Goal: Task Accomplishment & Management: Complete application form

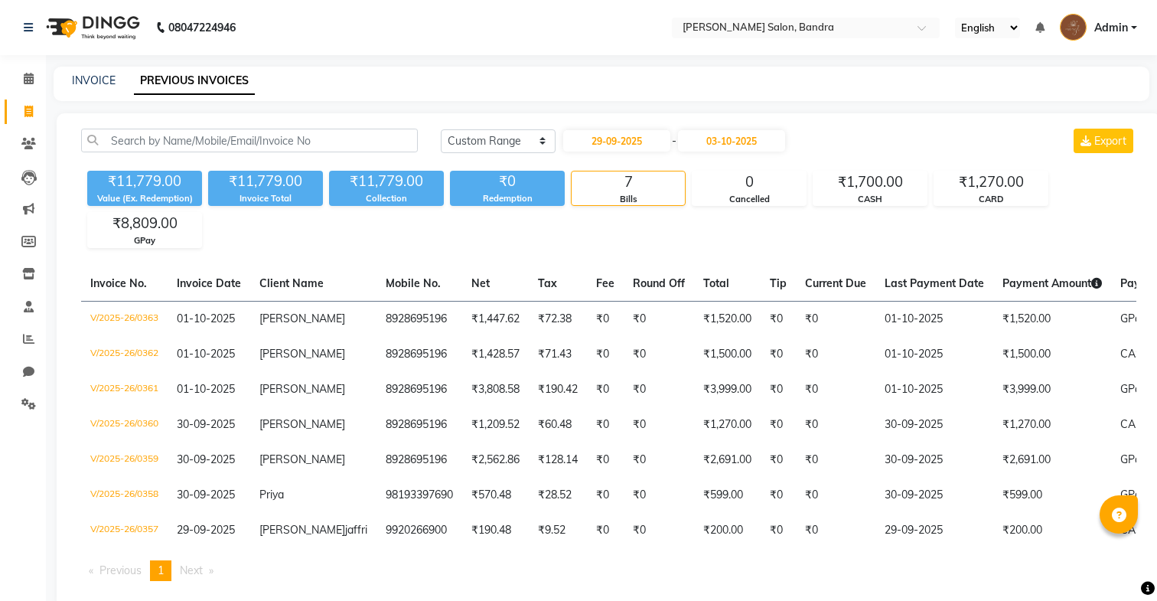
select select "range"
click at [24, 374] on icon at bounding box center [28, 371] width 11 height 11
select select "100"
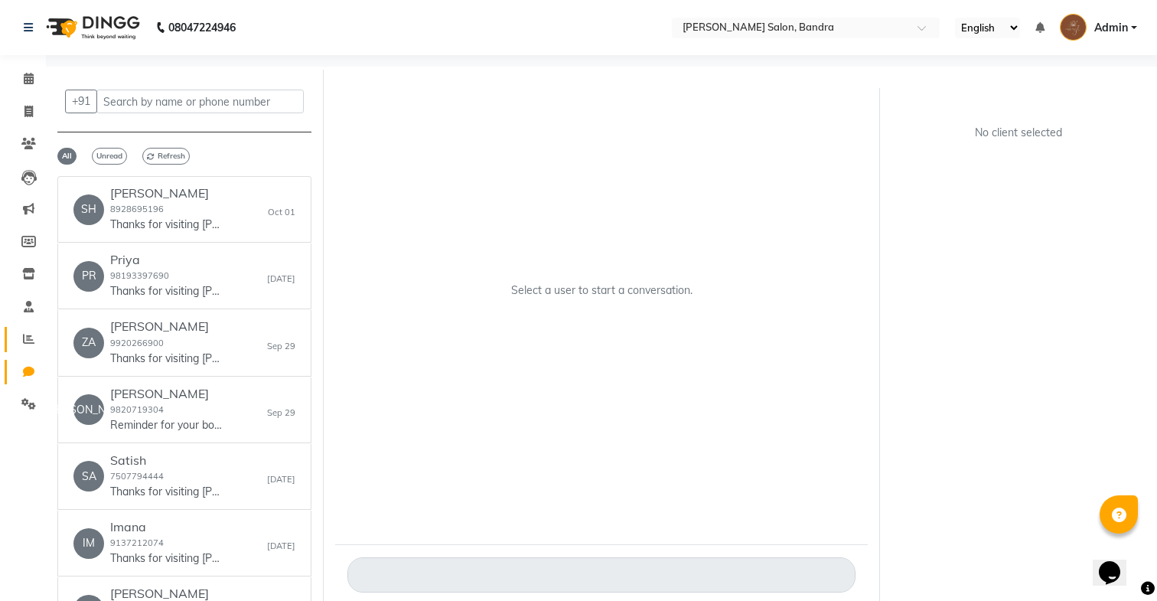
click at [14, 341] on link "Reports" at bounding box center [23, 339] width 37 height 25
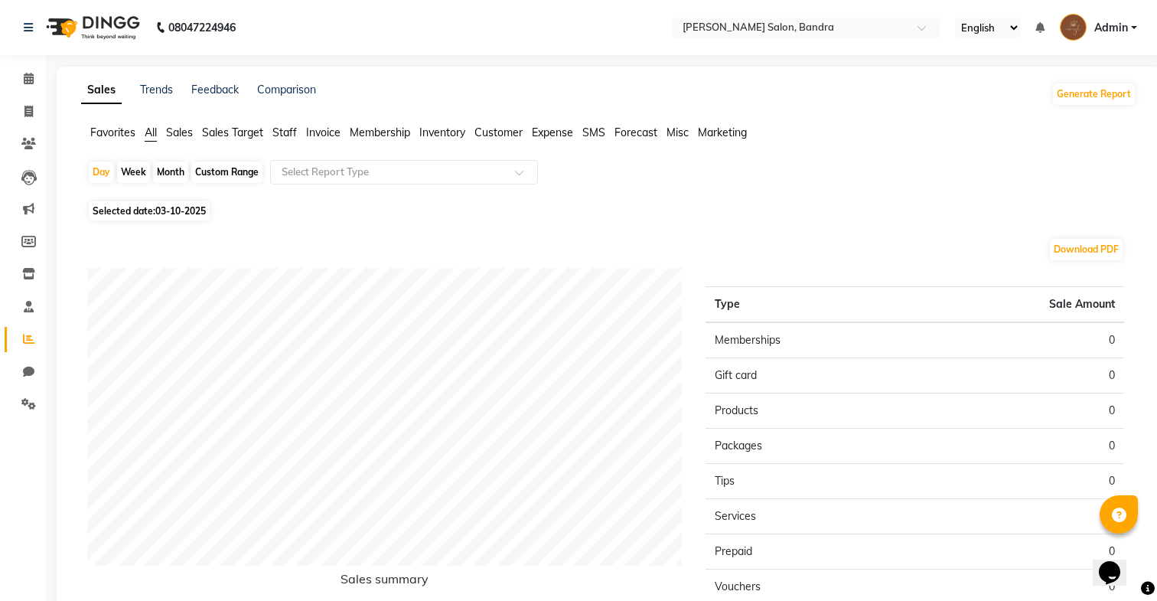
click at [171, 166] on div "Month" at bounding box center [170, 172] width 35 height 21
select select "10"
select select "2025"
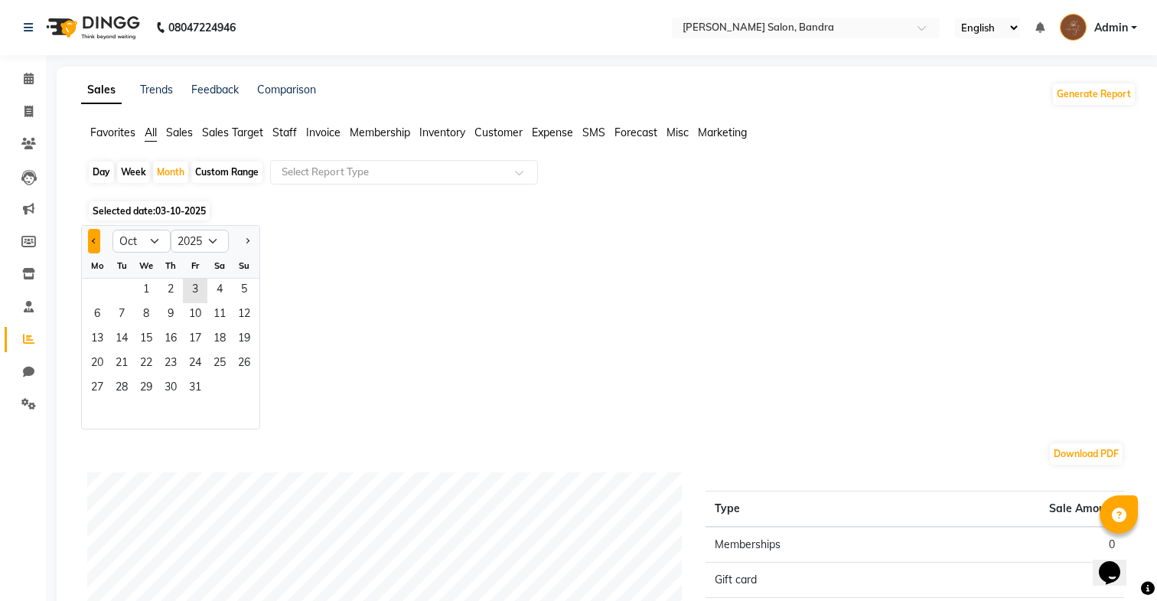
click at [94, 237] on button "Previous month" at bounding box center [94, 241] width 12 height 24
select select "9"
click at [93, 286] on span "1" at bounding box center [97, 291] width 24 height 24
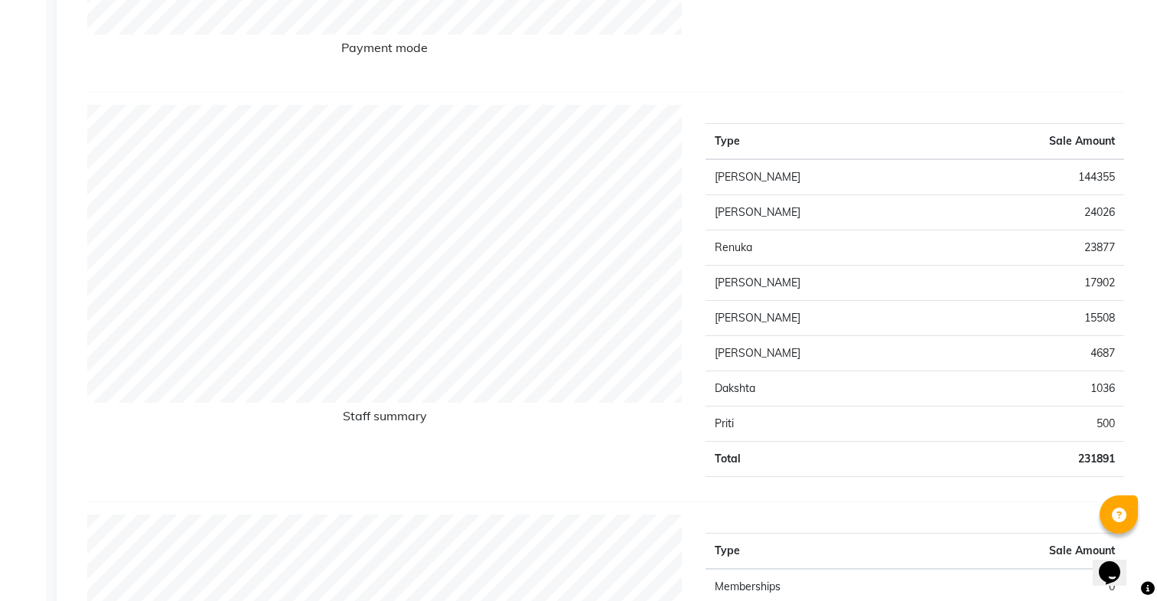
scroll to position [536, 0]
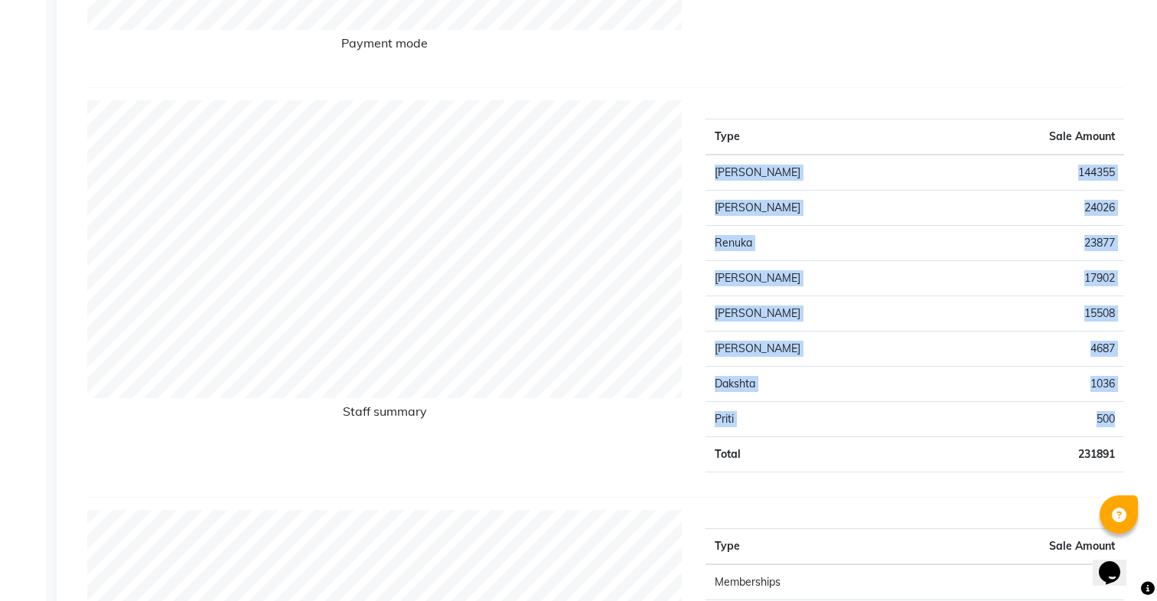
drag, startPoint x: 707, startPoint y: 171, endPoint x: 1095, endPoint y: 429, distance: 466.7
click at [1095, 429] on tbody "Sohail 144355 Jessica 24026 Renuka 23877 Mithraj 17902 Shivansh 15508 Anita 468…" at bounding box center [915, 314] width 419 height 318
copy tbody "Sohail 144355 Jessica 24026 Renuka 23877 Mithraj 17902 Shivansh 15508 Anita 468…"
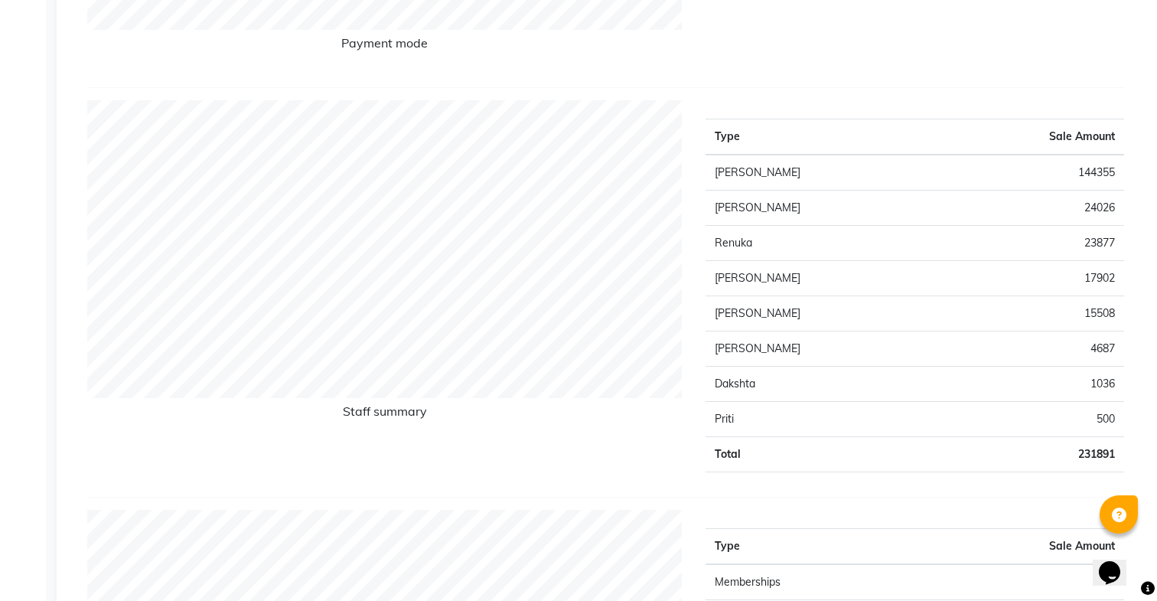
drag, startPoint x: 699, startPoint y: 133, endPoint x: 1132, endPoint y: 416, distance: 517.6
click at [1132, 416] on div "Type Sale Amount Sohail 144355 Jessica 24026 Renuka 23877 Mithraj 17902 Shivans…" at bounding box center [915, 292] width 442 height 384
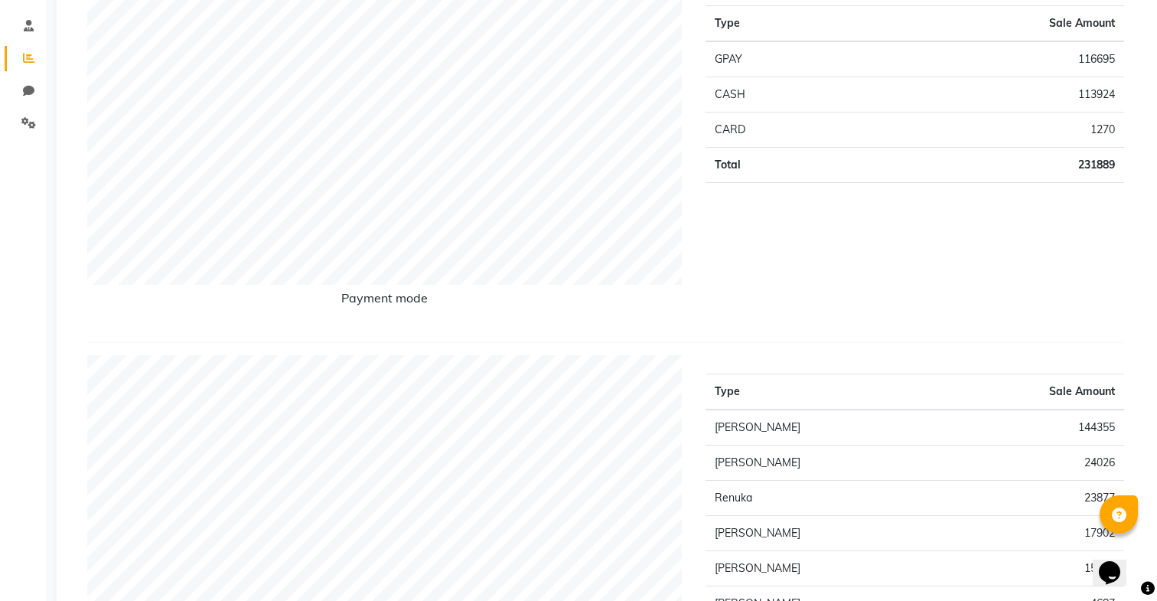
scroll to position [0, 0]
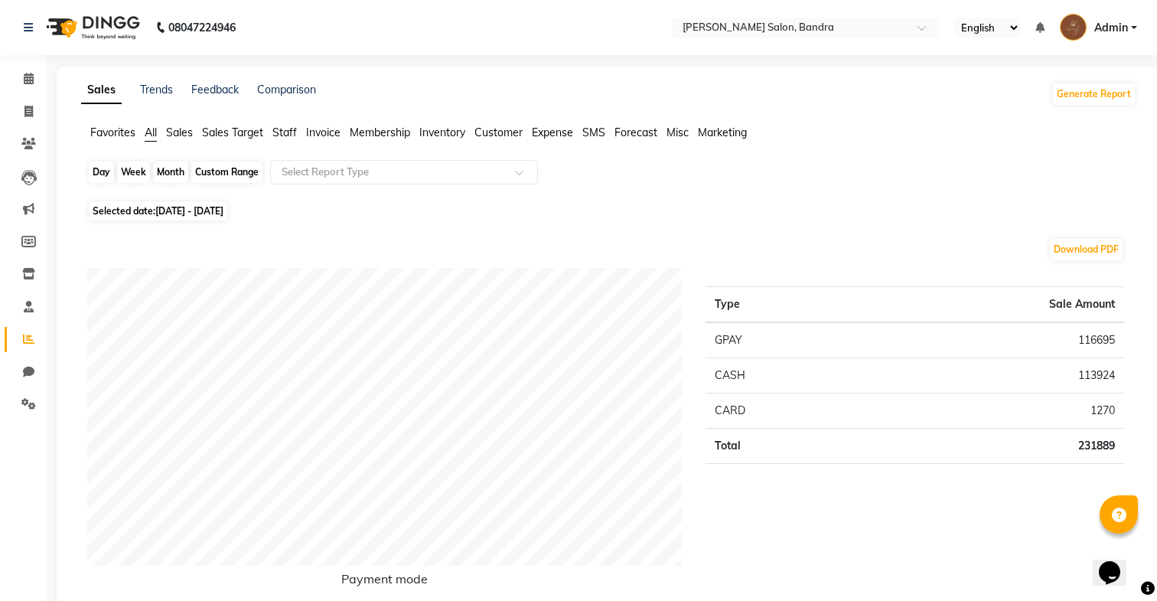
click at [158, 166] on div "Month" at bounding box center [170, 172] width 35 height 21
select select "9"
select select "2025"
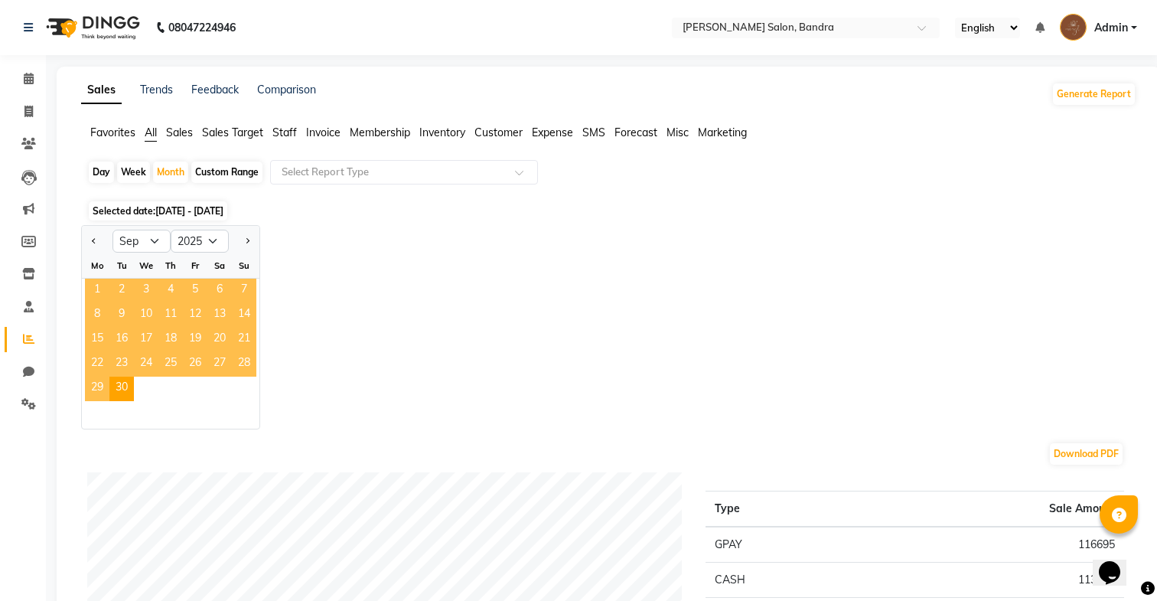
click at [93, 288] on span "1" at bounding box center [97, 291] width 24 height 24
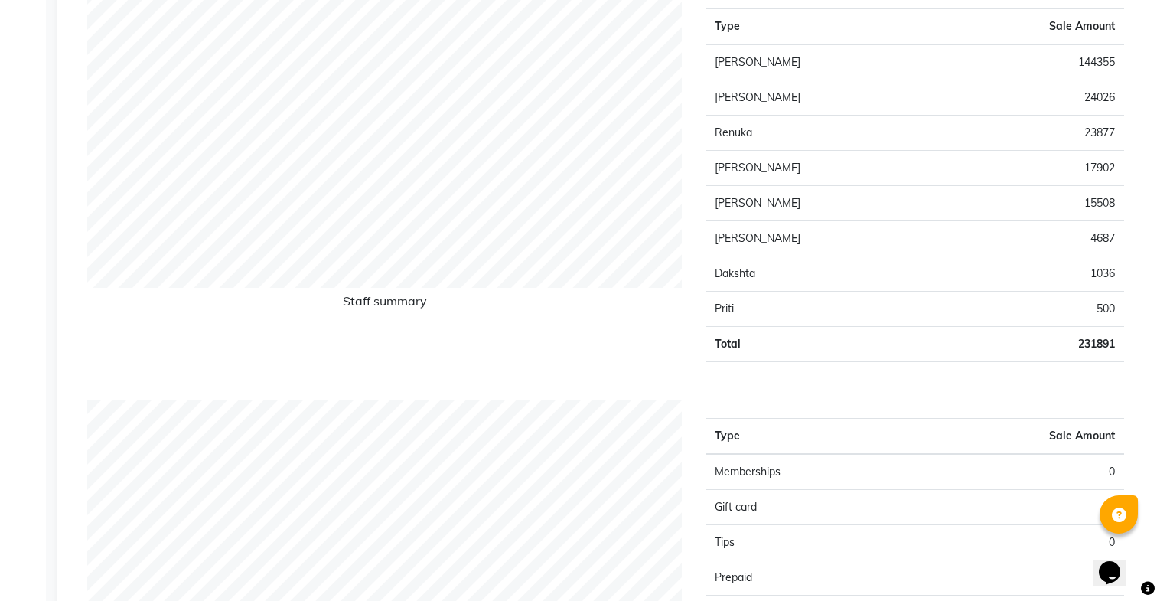
scroll to position [625, 0]
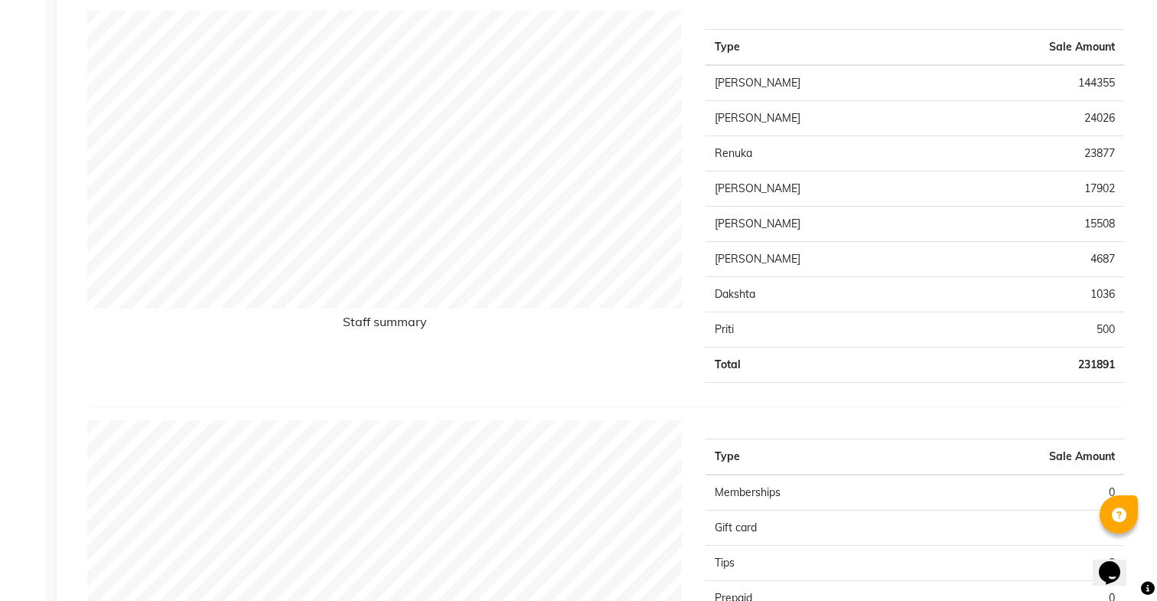
drag, startPoint x: 703, startPoint y: 44, endPoint x: 1128, endPoint y: 374, distance: 537.9
click at [1128, 374] on div "Type Sale Amount Sohail 144355 Jessica 24026 Renuka 23877 Mithraj 17902 Shivans…" at bounding box center [915, 203] width 442 height 384
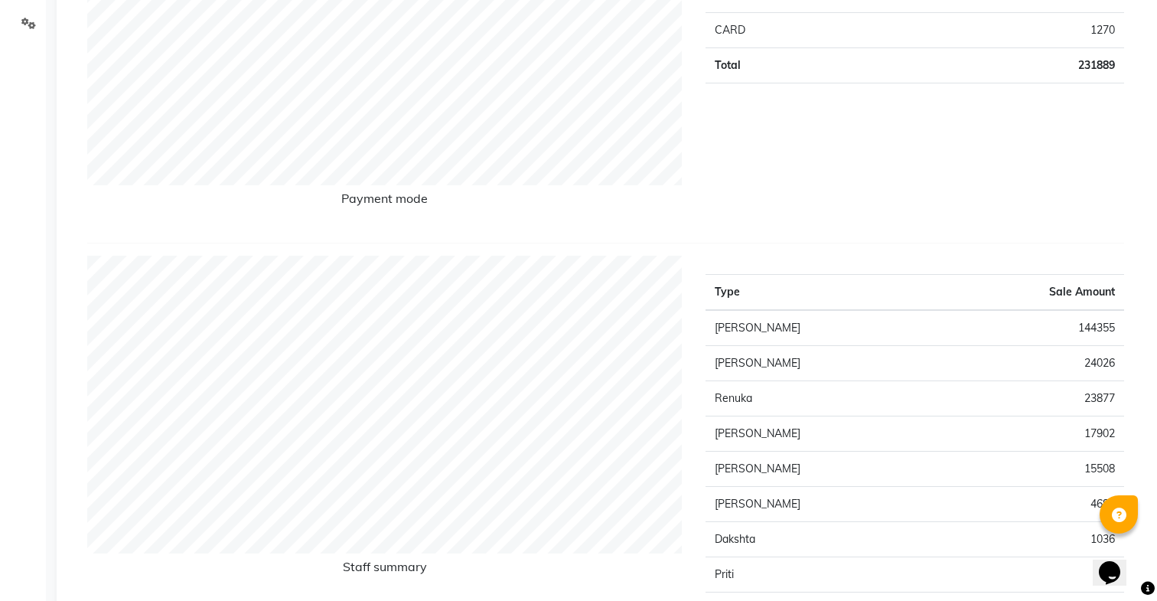
scroll to position [0, 0]
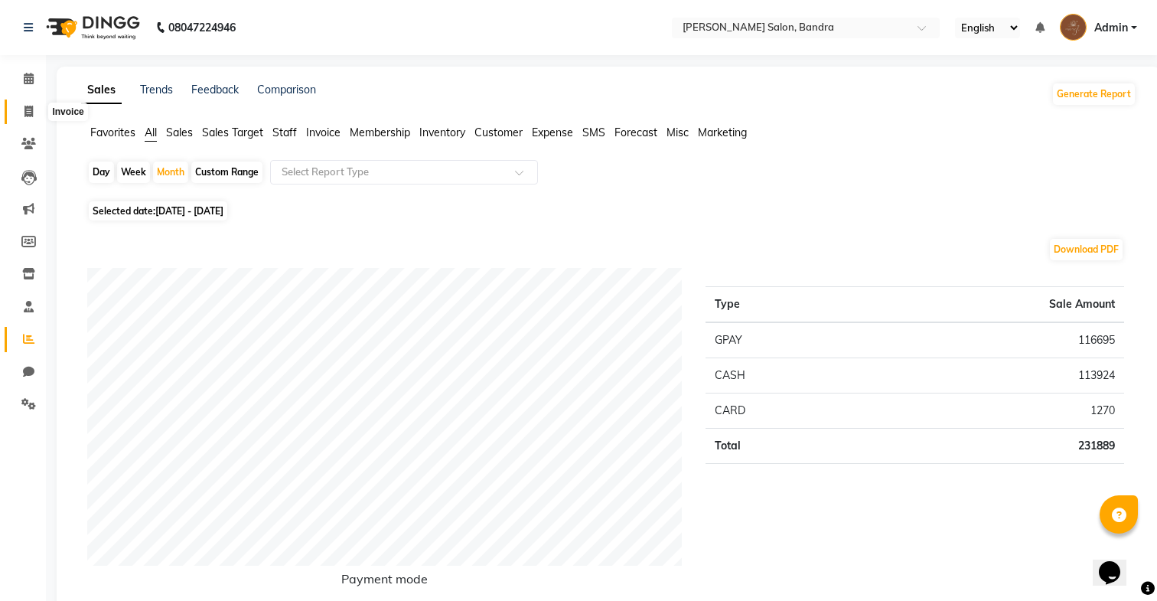
click at [17, 117] on span at bounding box center [28, 112] width 27 height 18
select select "service"
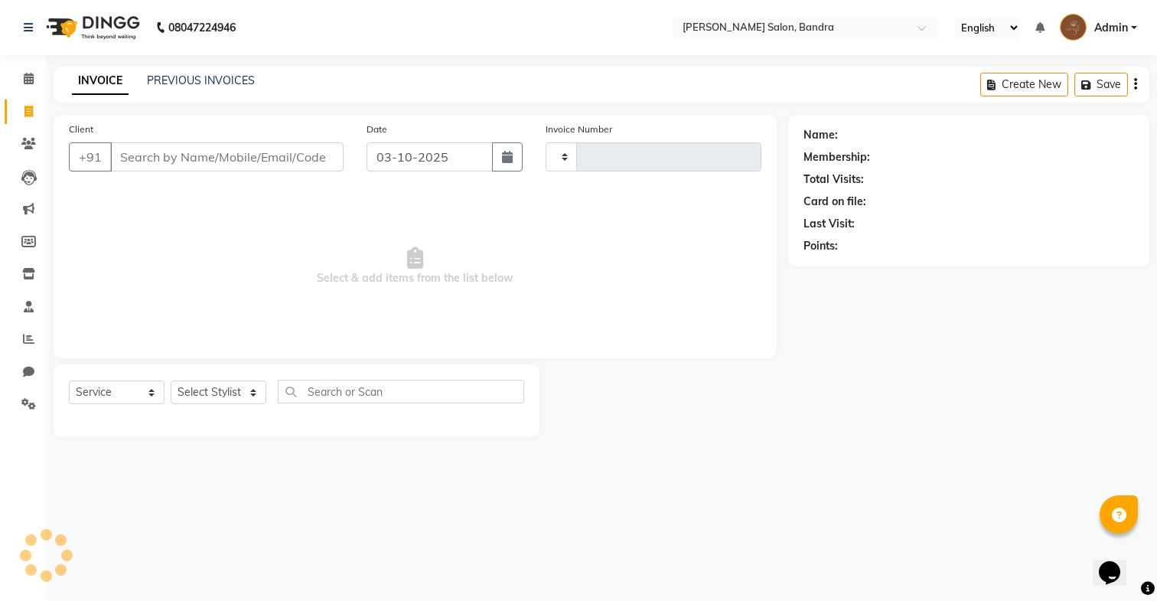
type input "0364"
select select "7894"
click at [205, 86] on link "PREVIOUS INVOICES" at bounding box center [201, 80] width 108 height 14
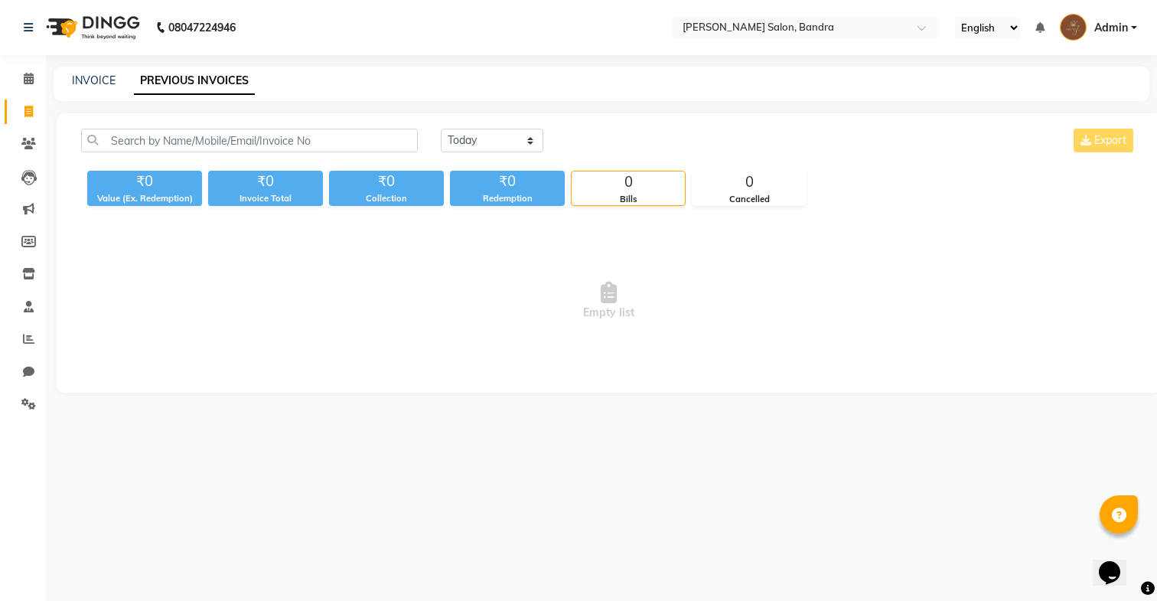
click at [111, 87] on div "INVOICE" at bounding box center [94, 81] width 44 height 16
click at [89, 81] on link "INVOICE" at bounding box center [94, 80] width 44 height 14
select select "7894"
select select "service"
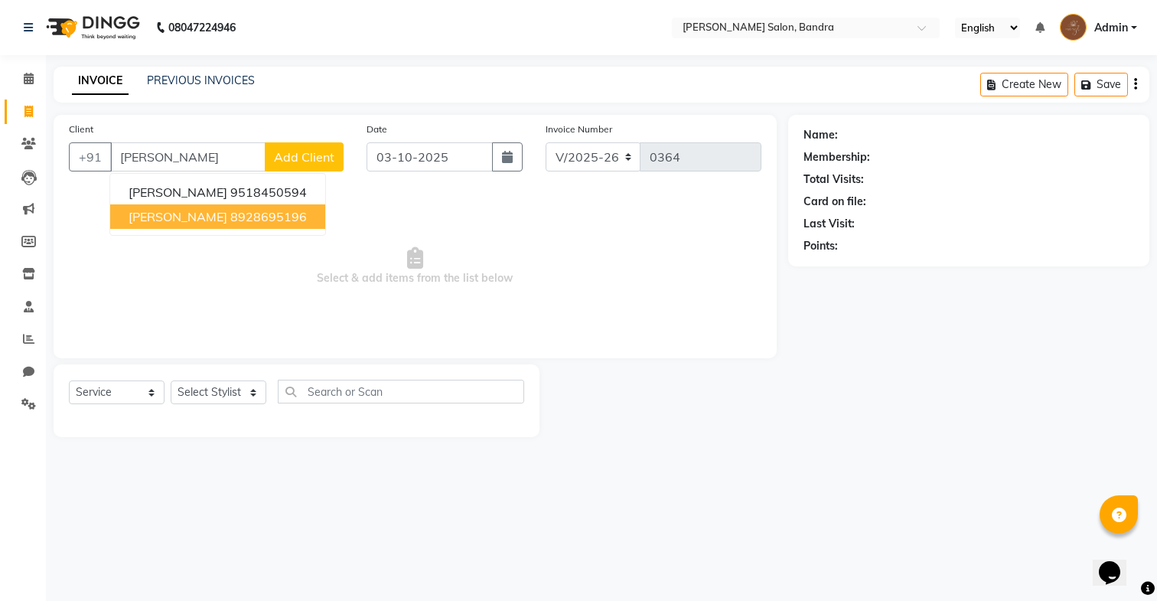
click at [171, 219] on span "[PERSON_NAME]" at bounding box center [178, 216] width 99 height 15
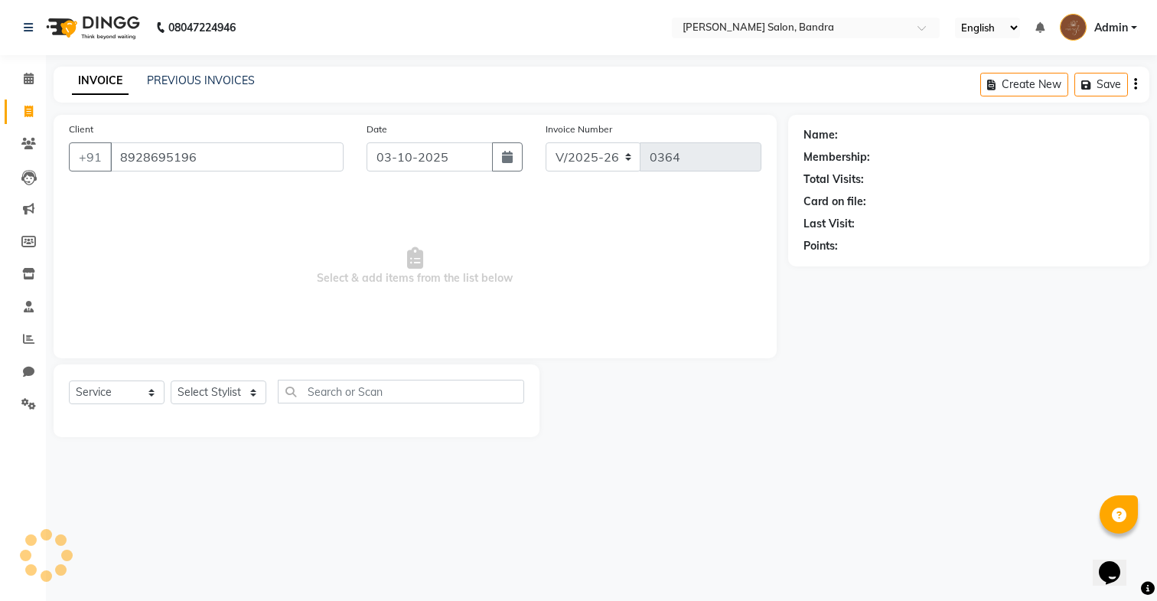
type input "8928695196"
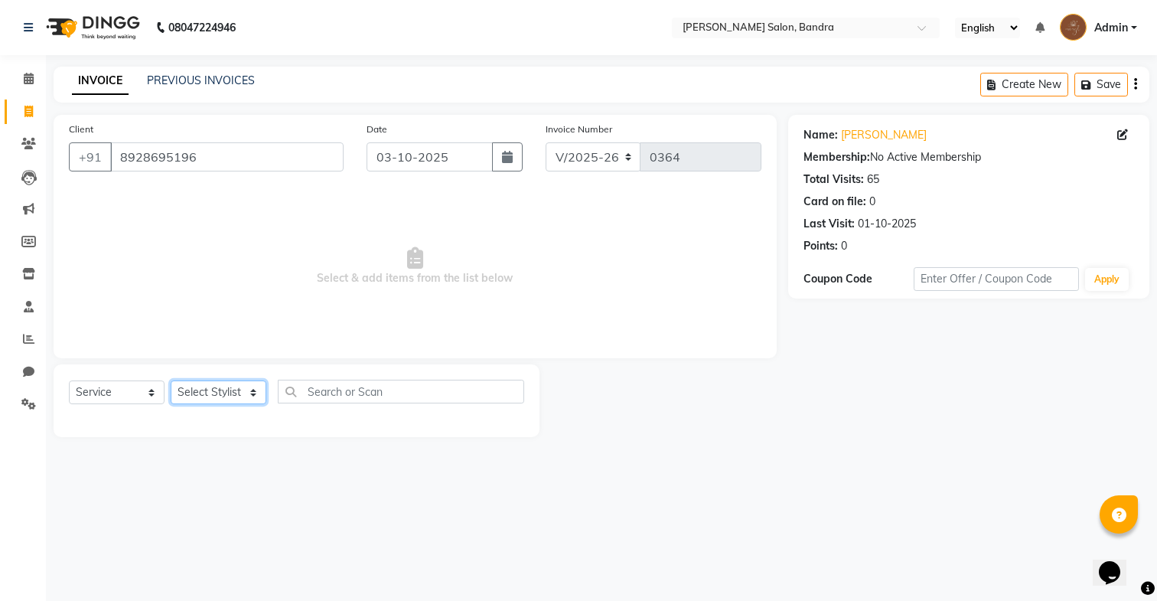
click at [246, 387] on select "Select Stylist Dakshta Jessica Mithraj Priti Renuka Shivansh Sohail" at bounding box center [219, 392] width 96 height 24
select select "71444"
click at [171, 380] on select "Select Stylist Dakshta Jessica Mithraj Priti Renuka Shivansh Sohail" at bounding box center [219, 392] width 96 height 24
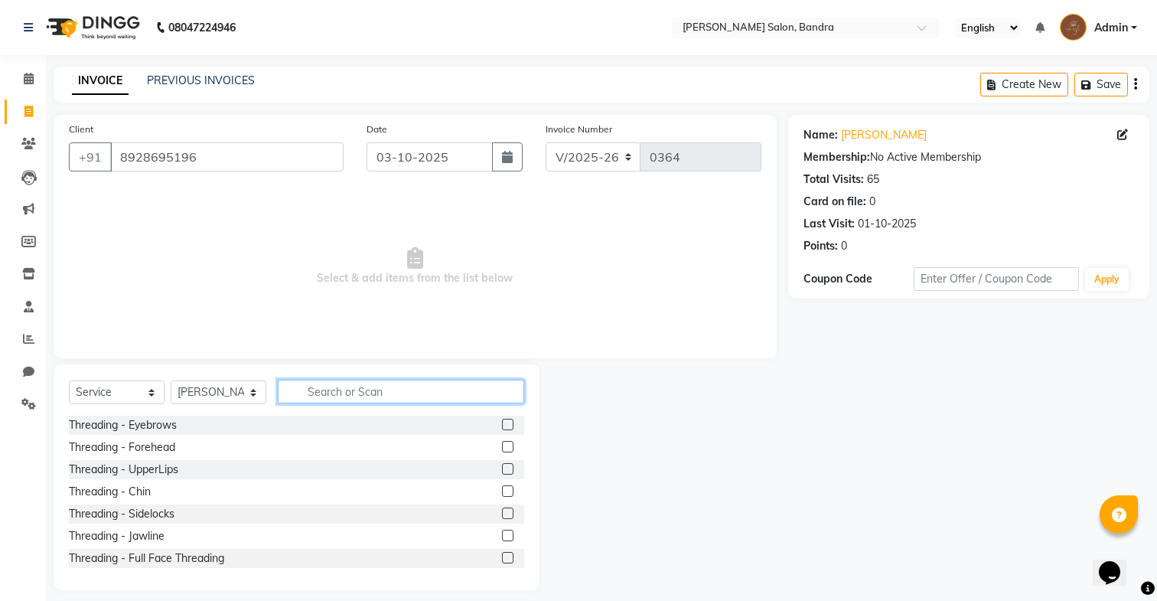
click at [330, 393] on input "text" at bounding box center [401, 392] width 246 height 24
type input "h"
click at [243, 393] on select "Select Stylist Dakshta Jessica Mithraj Priti Renuka Shivansh Sohail" at bounding box center [219, 392] width 96 height 24
select select "70710"
click at [171, 380] on select "Select Stylist Dakshta Jessica Mithraj Priti Renuka Shivansh Sohail" at bounding box center [219, 392] width 96 height 24
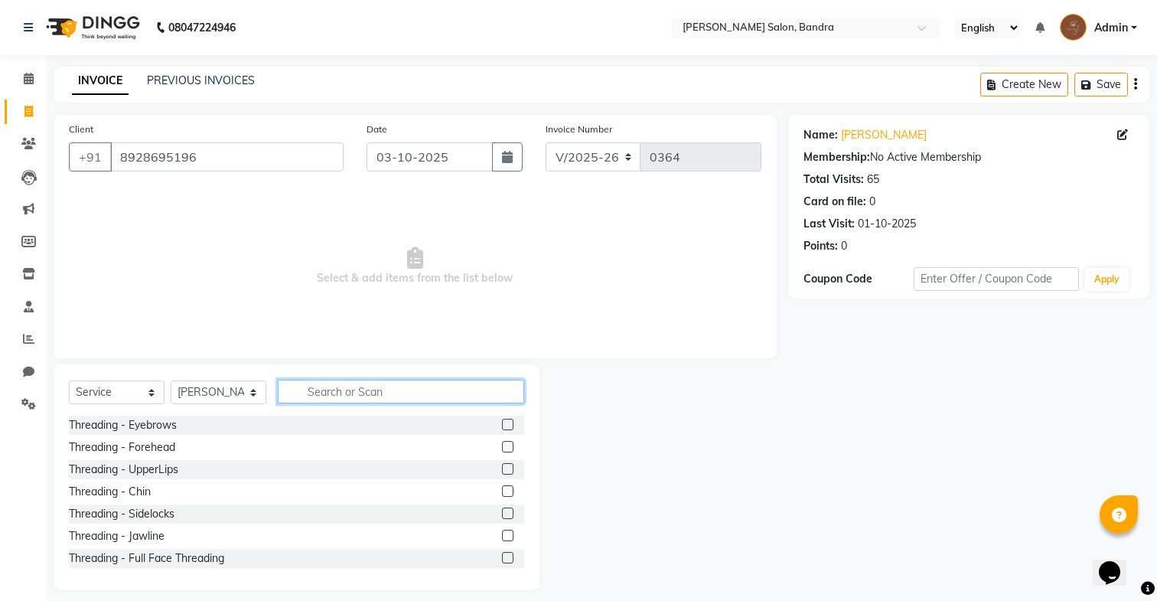
click at [331, 393] on input "text" at bounding box center [401, 392] width 246 height 24
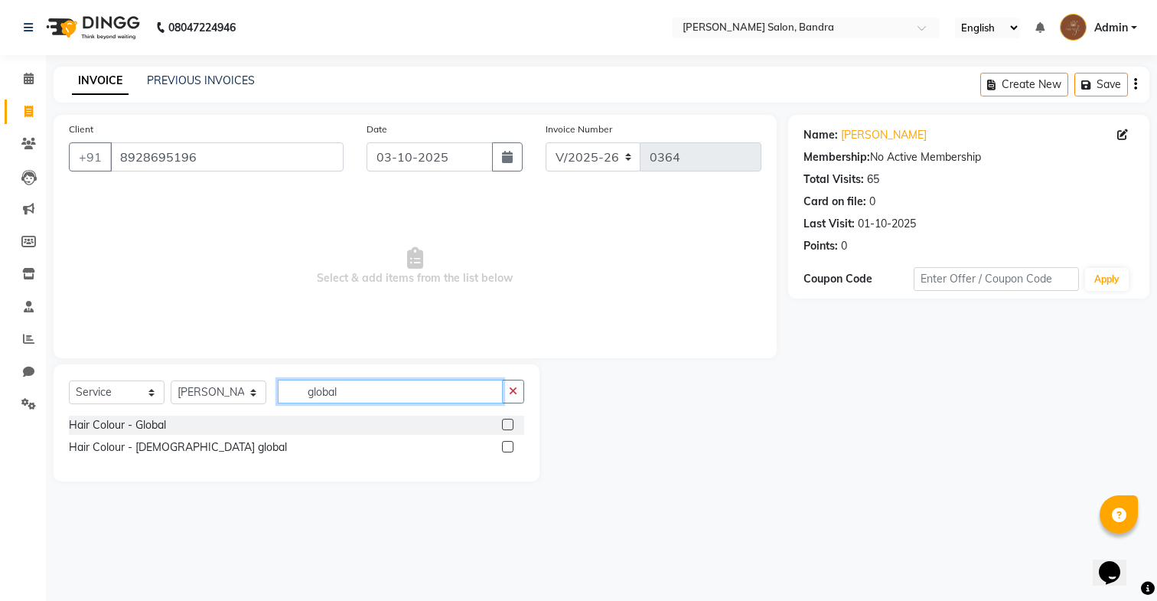
type input "global"
click at [509, 426] on label at bounding box center [507, 424] width 11 height 11
click at [509, 426] on input "checkbox" at bounding box center [507, 425] width 10 height 10
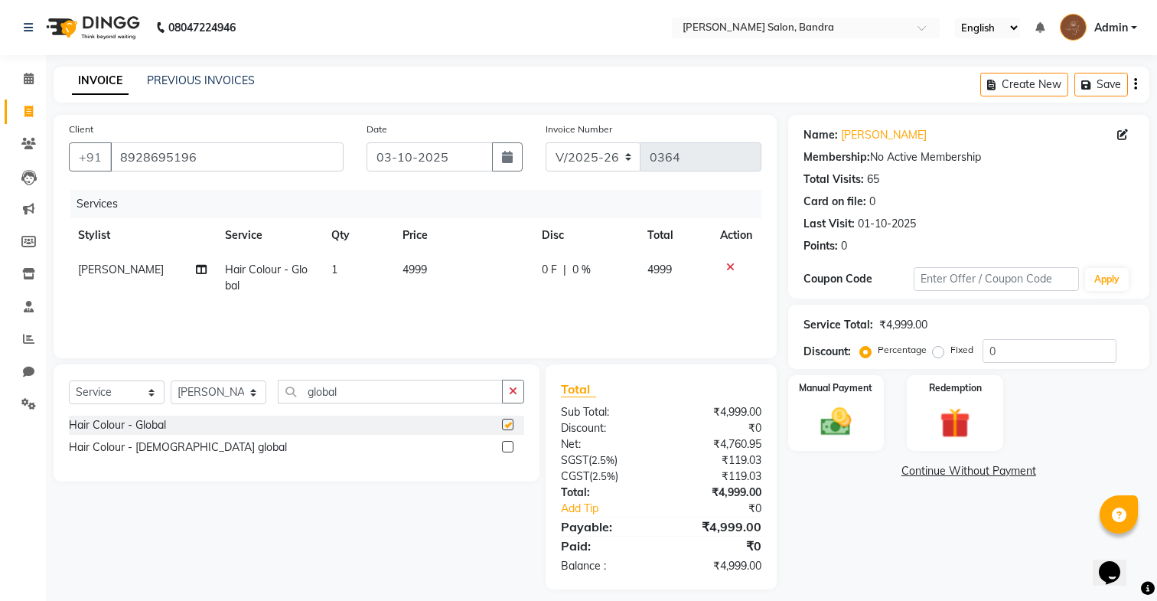
checkbox input "false"
click at [416, 273] on span "4999" at bounding box center [415, 270] width 24 height 14
select select "70710"
click at [419, 276] on td "4999" at bounding box center [461, 282] width 101 height 58
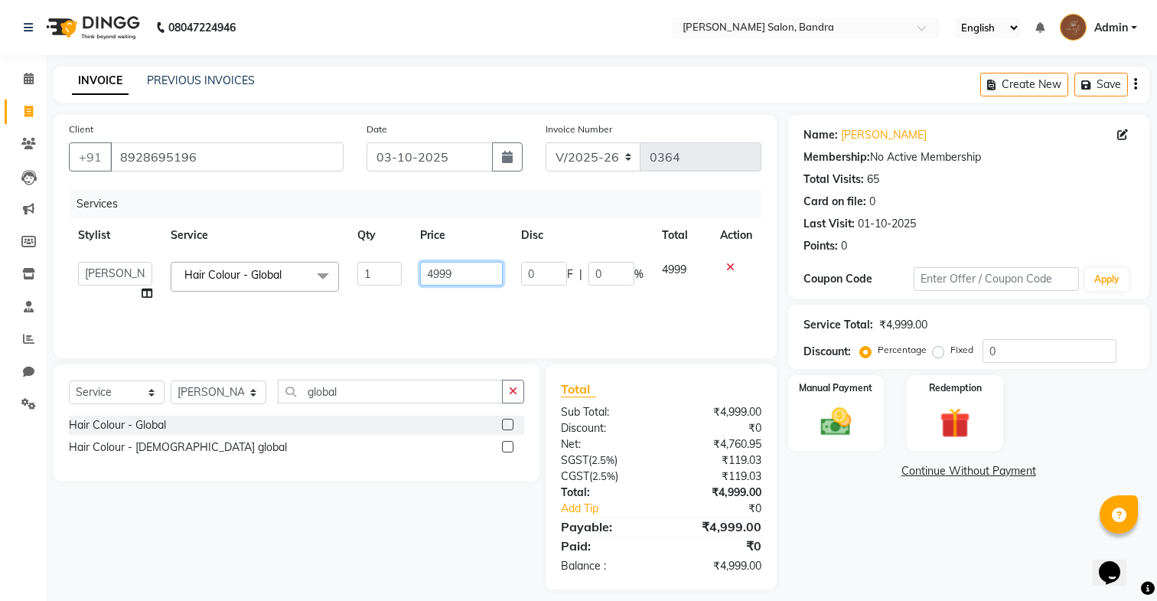
drag, startPoint x: 421, startPoint y: 275, endPoint x: 529, endPoint y: 282, distance: 108.2
click at [529, 282] on tr "Dakshta Jessica Mithraj Priti Renuka Shivansh Sohail Hair Colour - Global x Thr…" at bounding box center [415, 282] width 693 height 58
type input "3000"
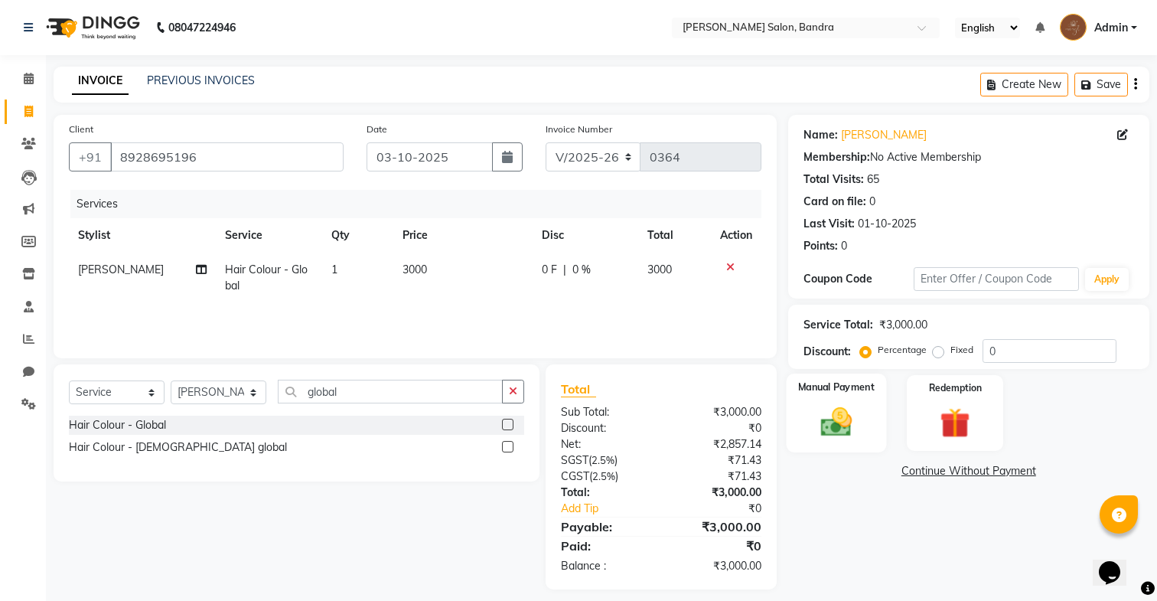
click at [870, 410] on div "Manual Payment" at bounding box center [836, 413] width 100 height 79
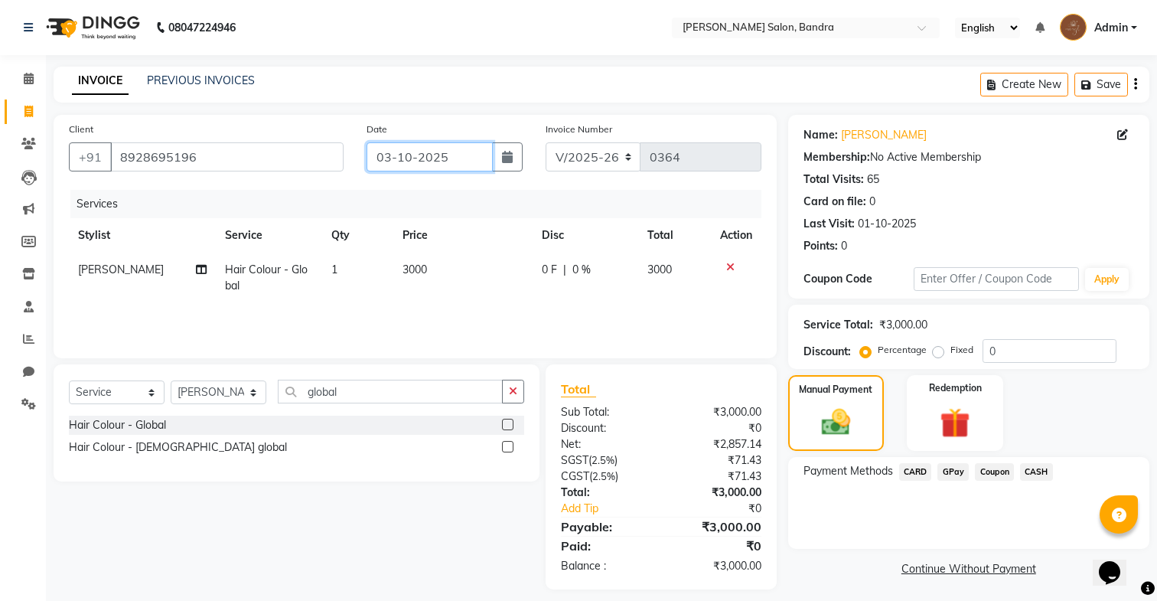
click at [468, 149] on input "03-10-2025" at bounding box center [430, 156] width 126 height 29
select select "10"
select select "2025"
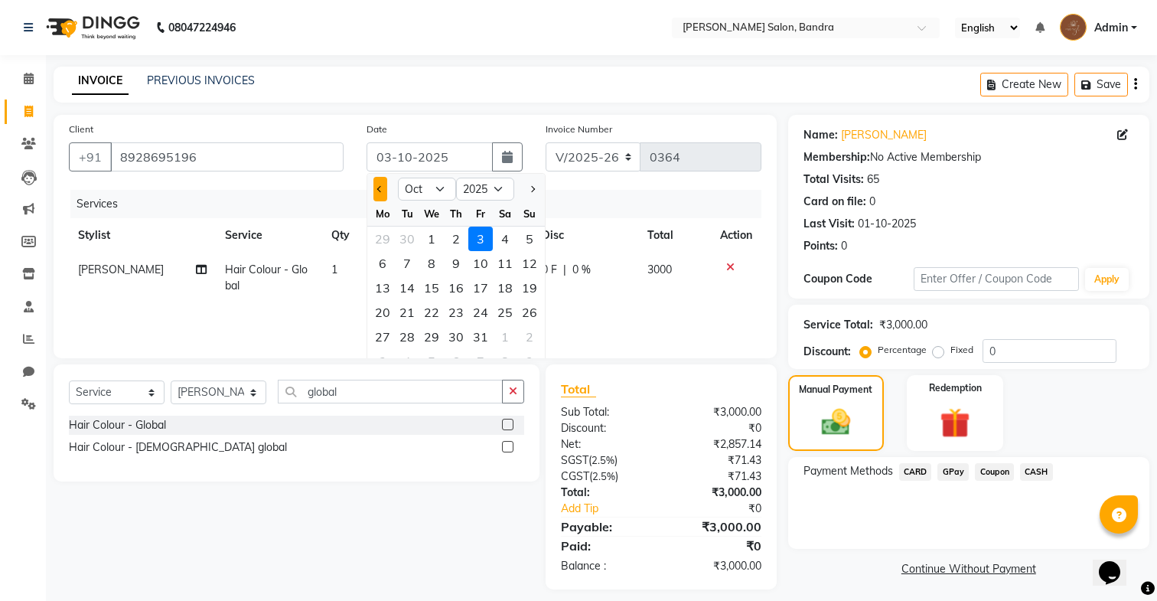
click at [383, 190] on span "Previous month" at bounding box center [380, 189] width 6 height 6
select select "9"
click at [404, 328] on div "30" at bounding box center [407, 337] width 24 height 24
type input "30-09-2025"
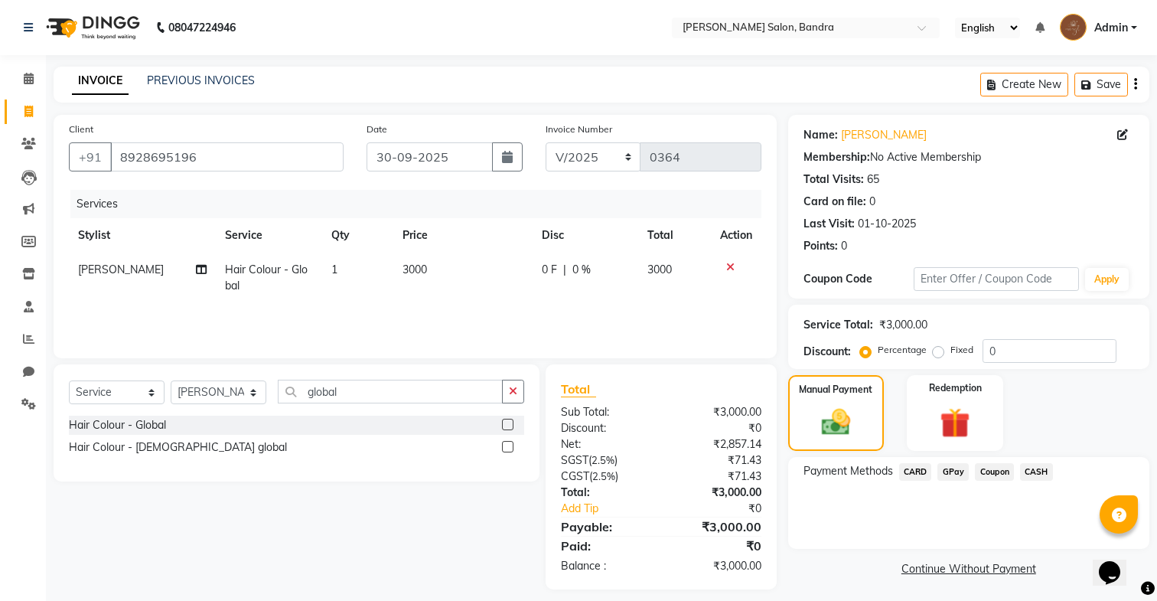
click at [956, 470] on span "GPay" at bounding box center [953, 472] width 31 height 18
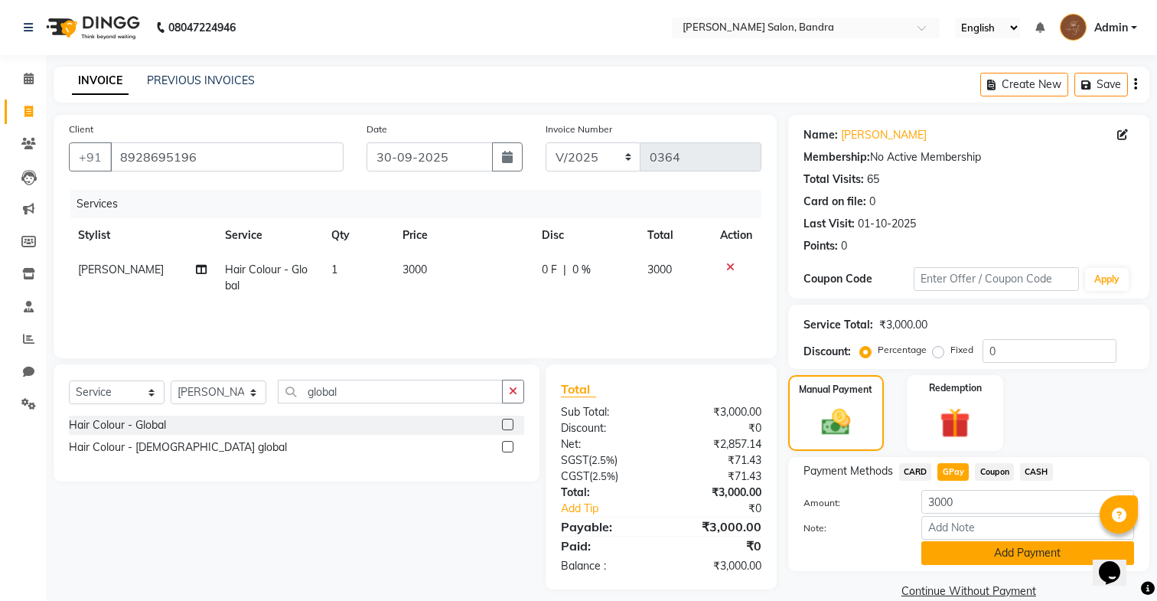
click at [966, 544] on button "Add Payment" at bounding box center [1028, 553] width 213 height 24
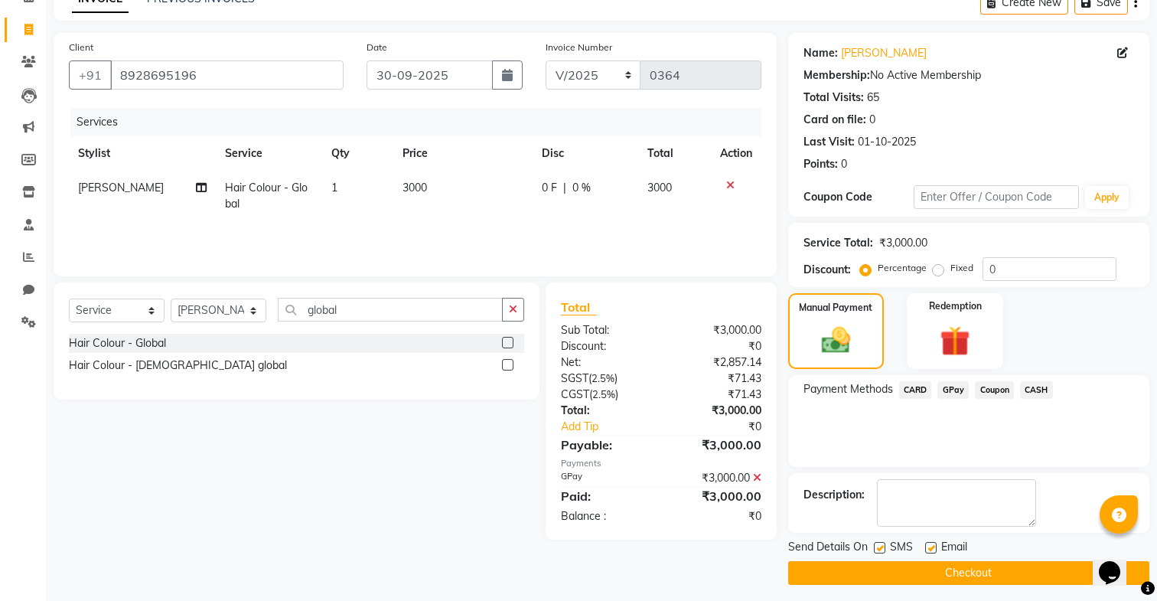
scroll to position [89, 0]
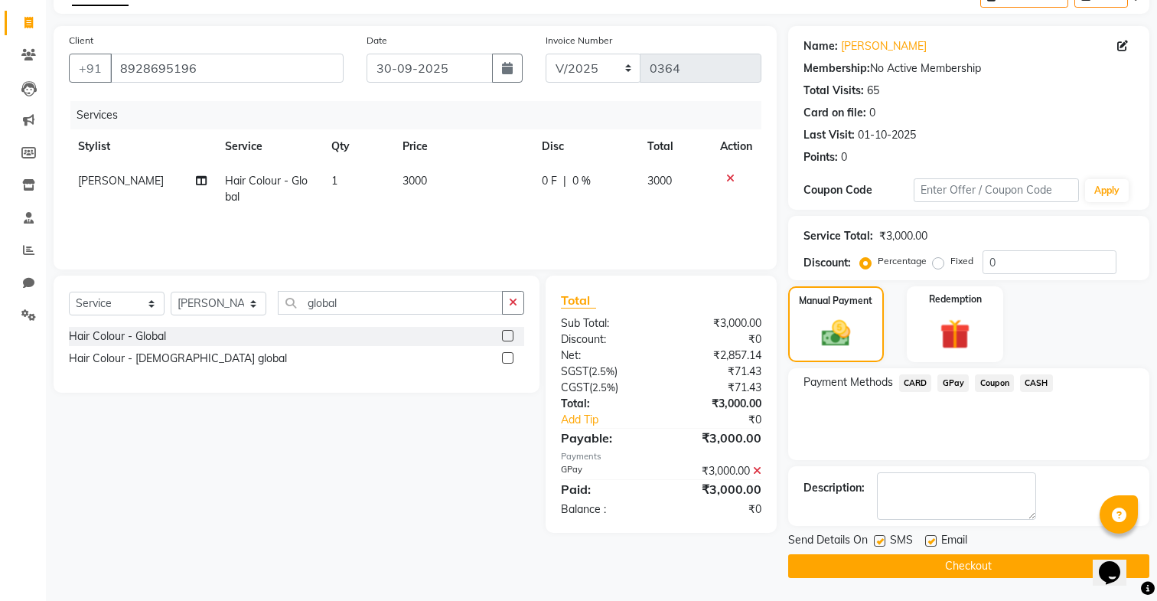
click at [756, 470] on icon at bounding box center [757, 470] width 8 height 11
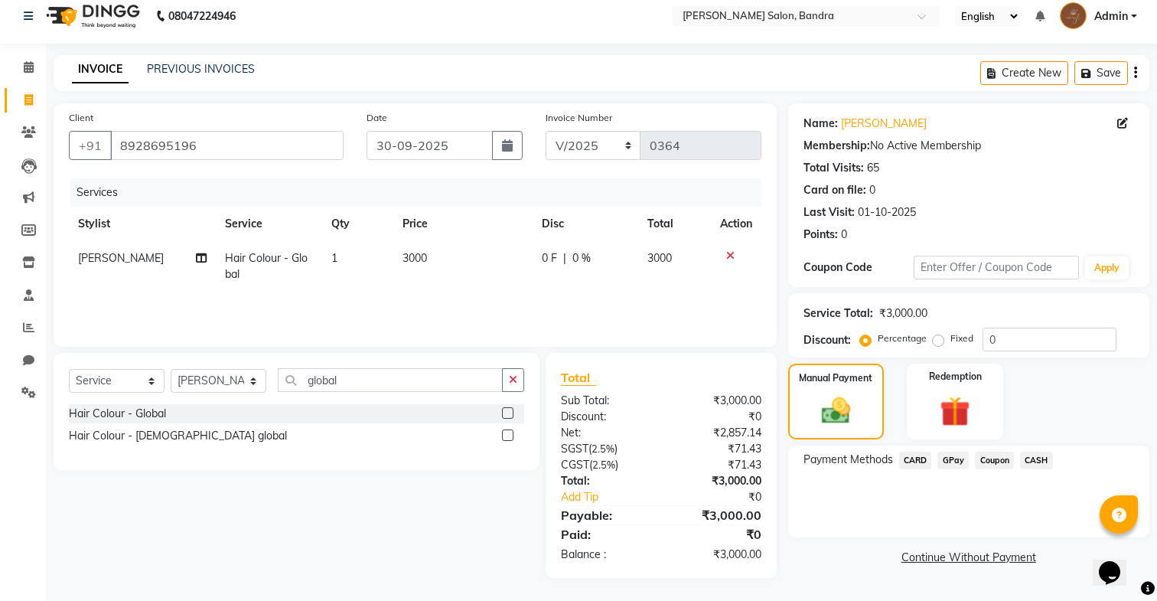
scroll to position [11, 0]
click at [1031, 459] on span "CASH" at bounding box center [1036, 461] width 33 height 18
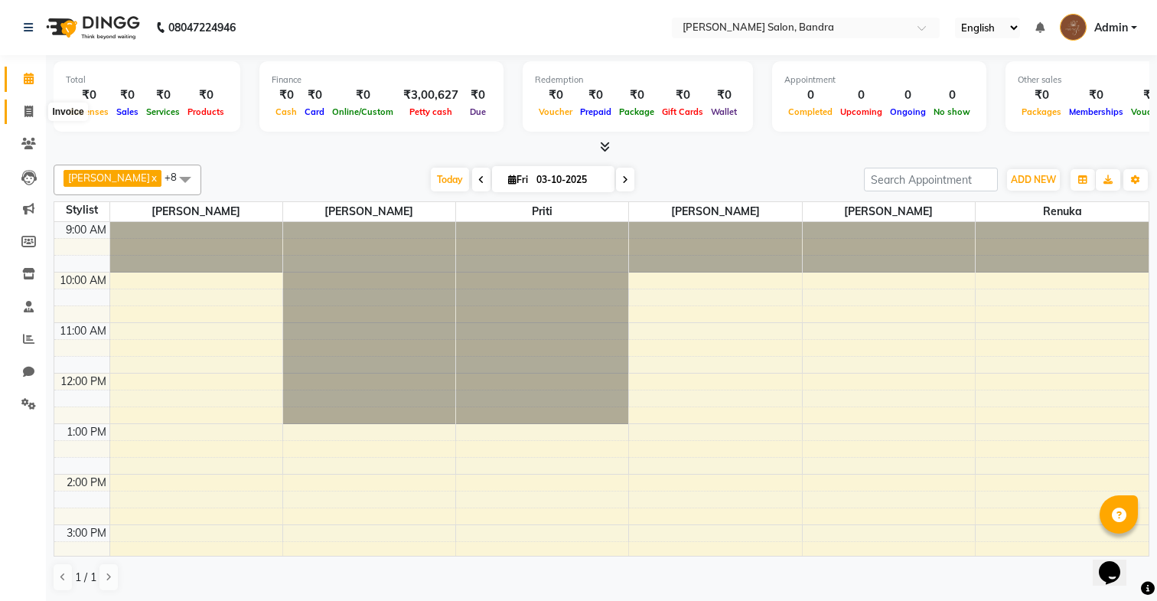
click at [19, 117] on span at bounding box center [28, 112] width 27 height 18
select select "7894"
select select "service"
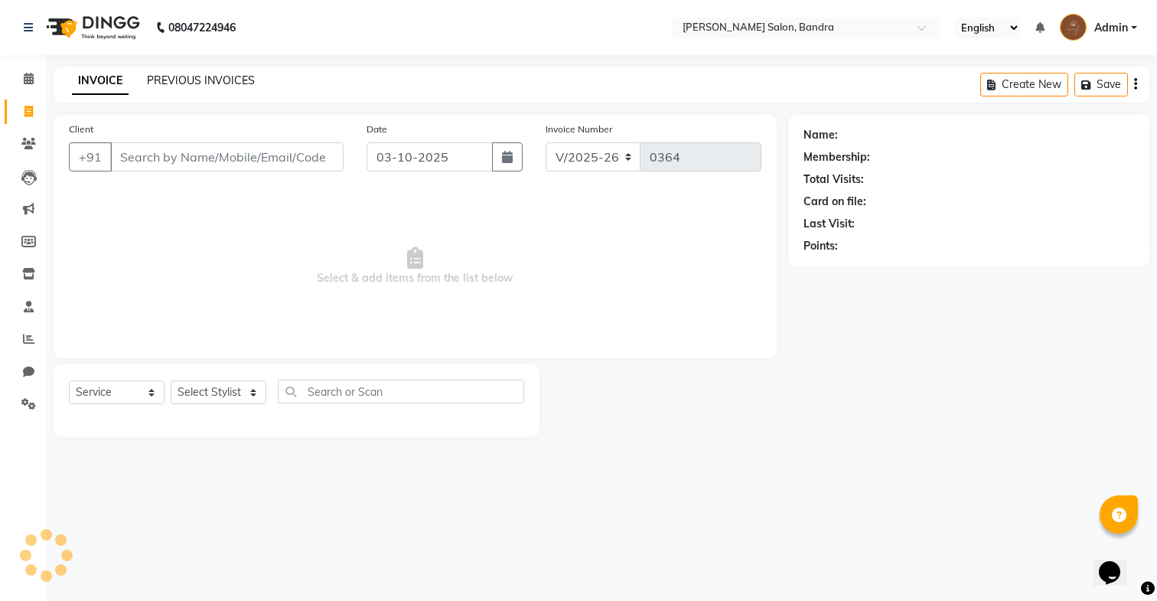
click at [204, 77] on link "PREVIOUS INVOICES" at bounding box center [201, 80] width 108 height 14
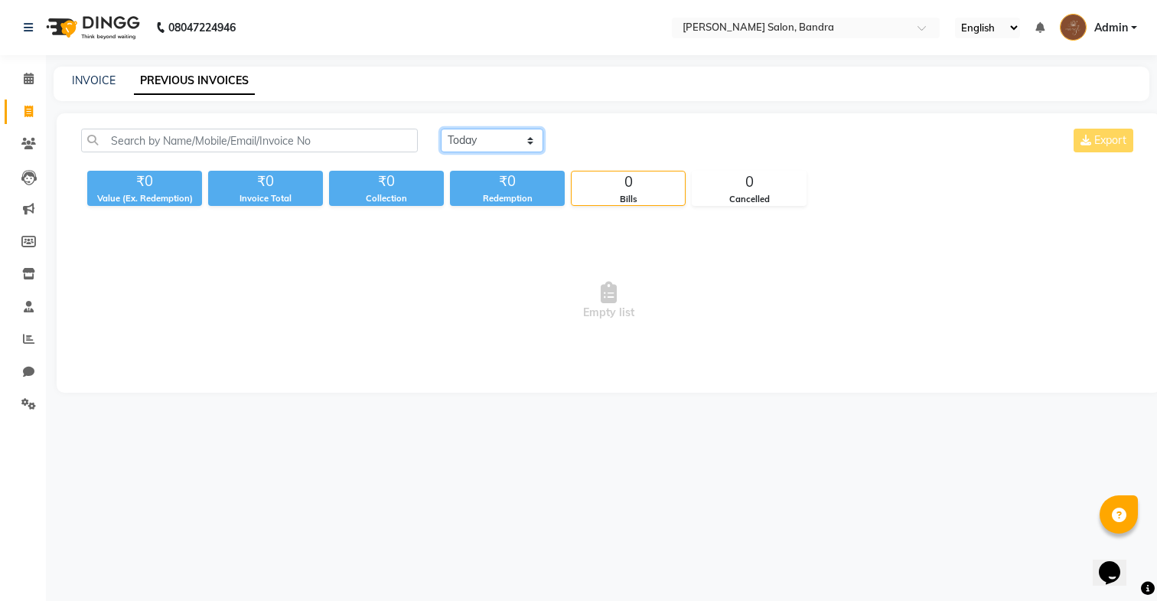
click at [464, 147] on select "[DATE] [DATE] Custom Range" at bounding box center [492, 141] width 103 height 24
select select "range"
click at [441, 129] on select "[DATE] [DATE] Custom Range" at bounding box center [492, 141] width 103 height 24
click at [647, 145] on input "03-10-2025" at bounding box center [616, 140] width 107 height 21
select select "10"
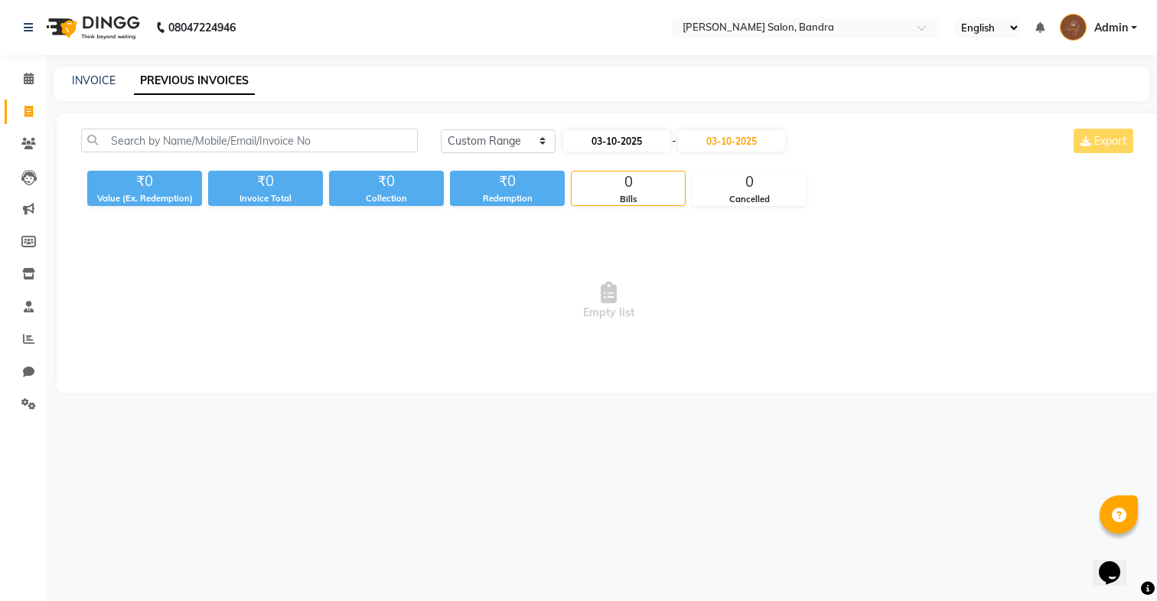
select select "2025"
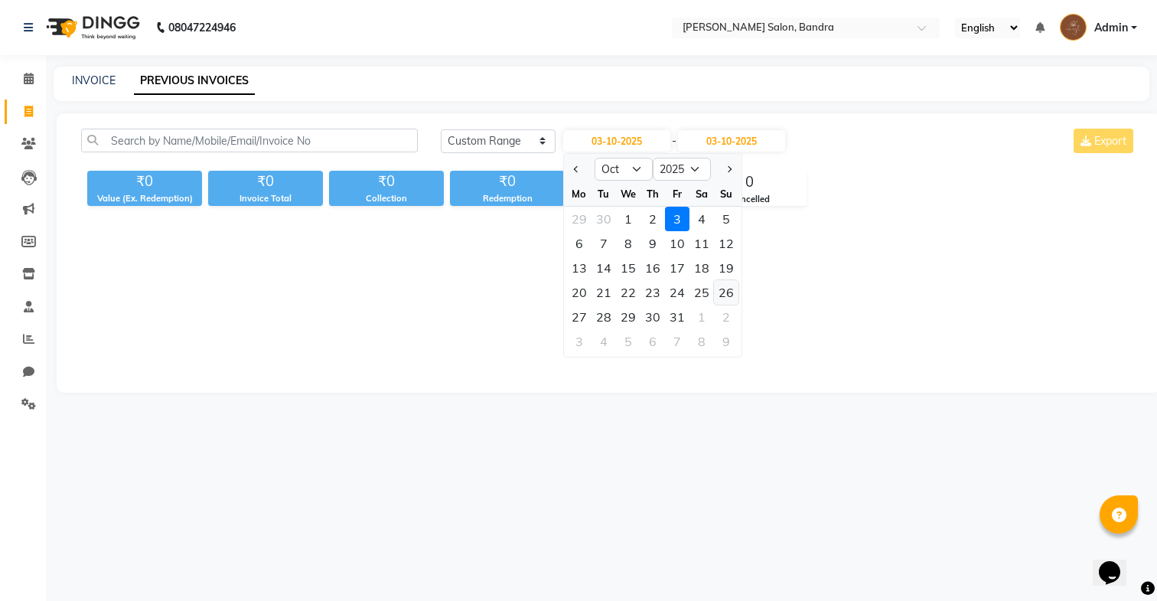
click at [717, 294] on div "26" at bounding box center [726, 292] width 24 height 24
type input "[DATE]"
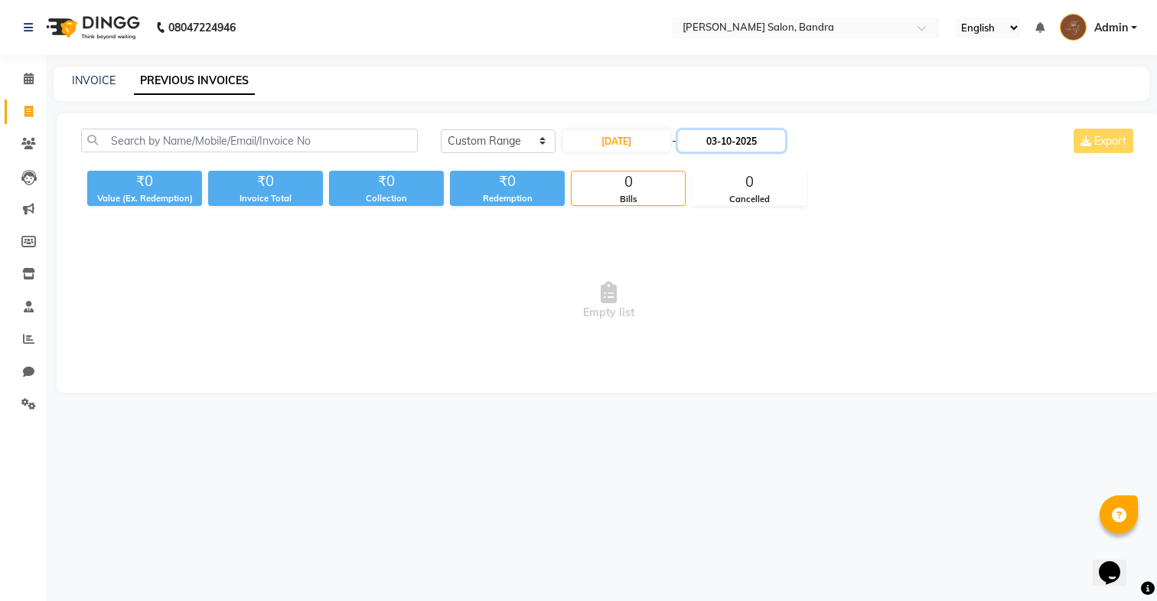
click at [710, 148] on input "03-10-2025" at bounding box center [731, 140] width 107 height 21
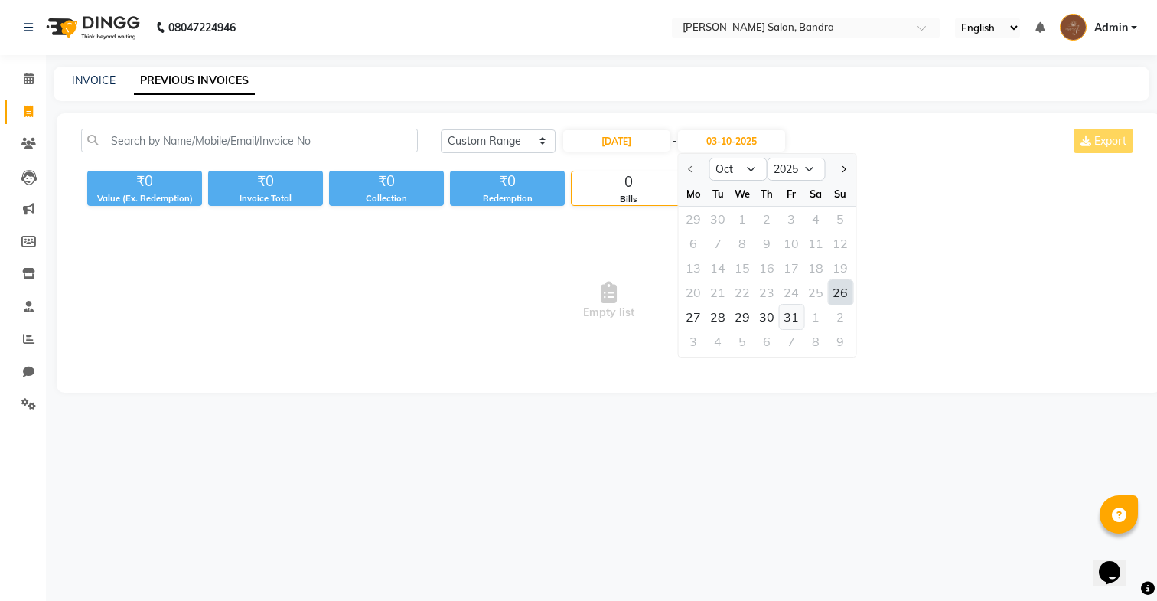
click at [781, 312] on div "31" at bounding box center [791, 317] width 24 height 24
type input "[DATE]"
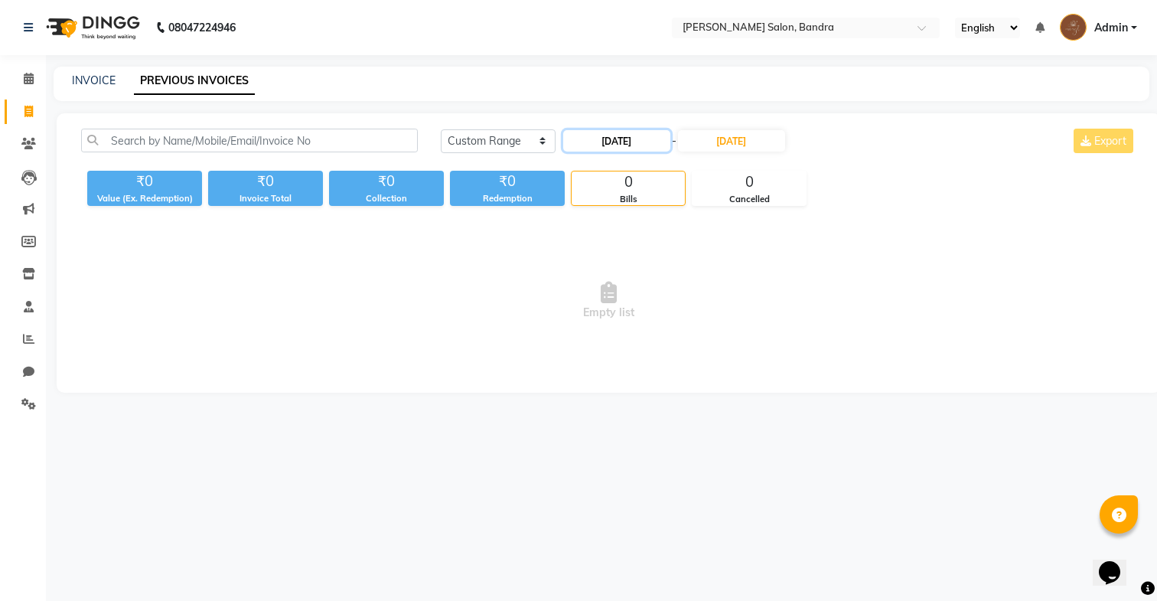
click at [645, 138] on input "[DATE]" at bounding box center [616, 140] width 107 height 21
select select "10"
select select "2025"
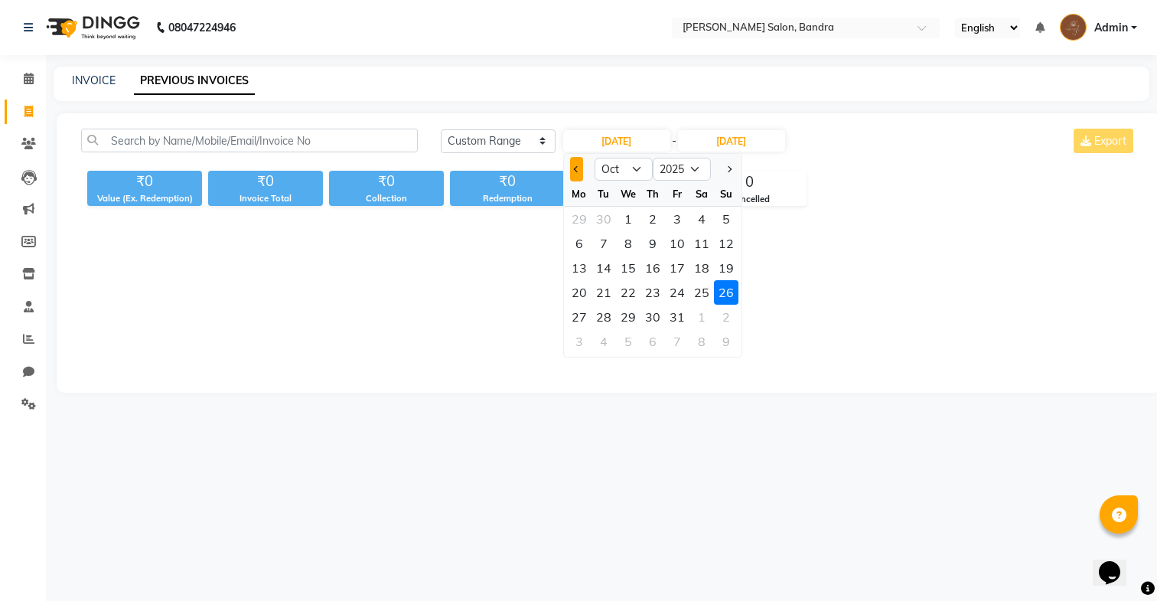
click at [573, 174] on button "Previous month" at bounding box center [576, 169] width 13 height 24
select select "9"
click at [669, 287] on div "26" at bounding box center [677, 292] width 24 height 24
type input "26-09-2025"
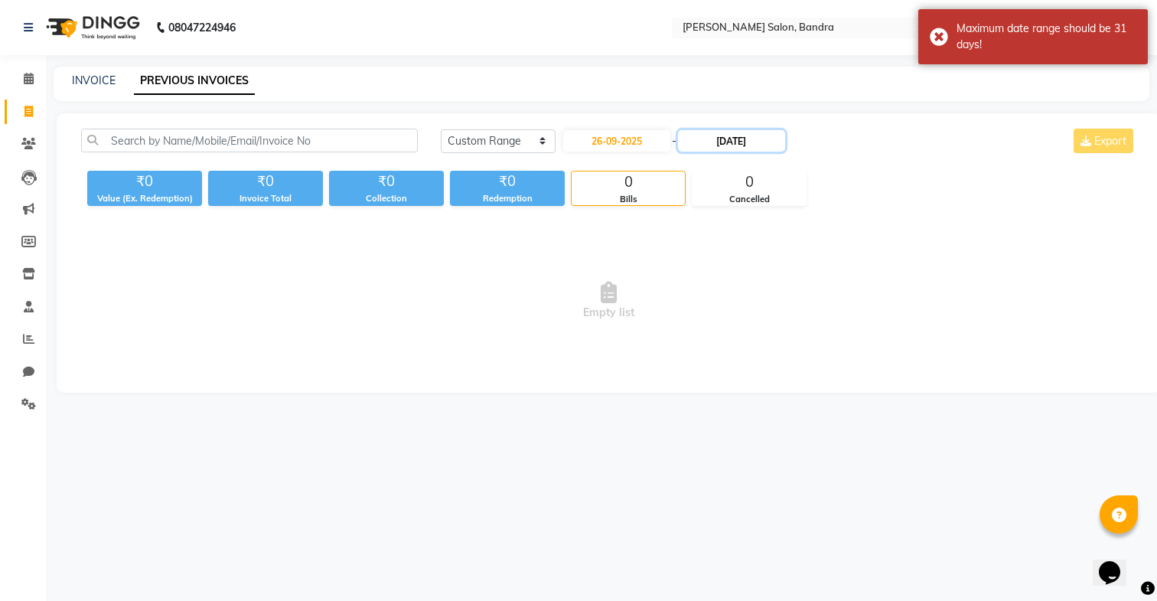
click at [720, 144] on input "[DATE]" at bounding box center [731, 140] width 107 height 21
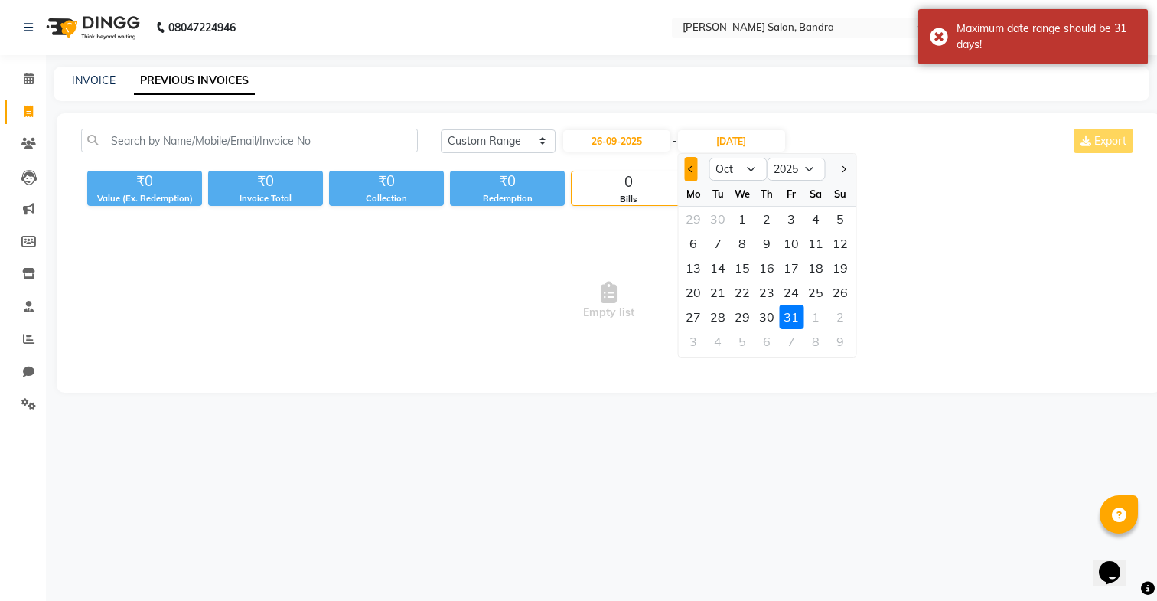
click at [692, 174] on button "Previous month" at bounding box center [690, 169] width 13 height 24
select select "9"
click at [720, 321] on div "30" at bounding box center [718, 317] width 24 height 24
type input "30-09-2025"
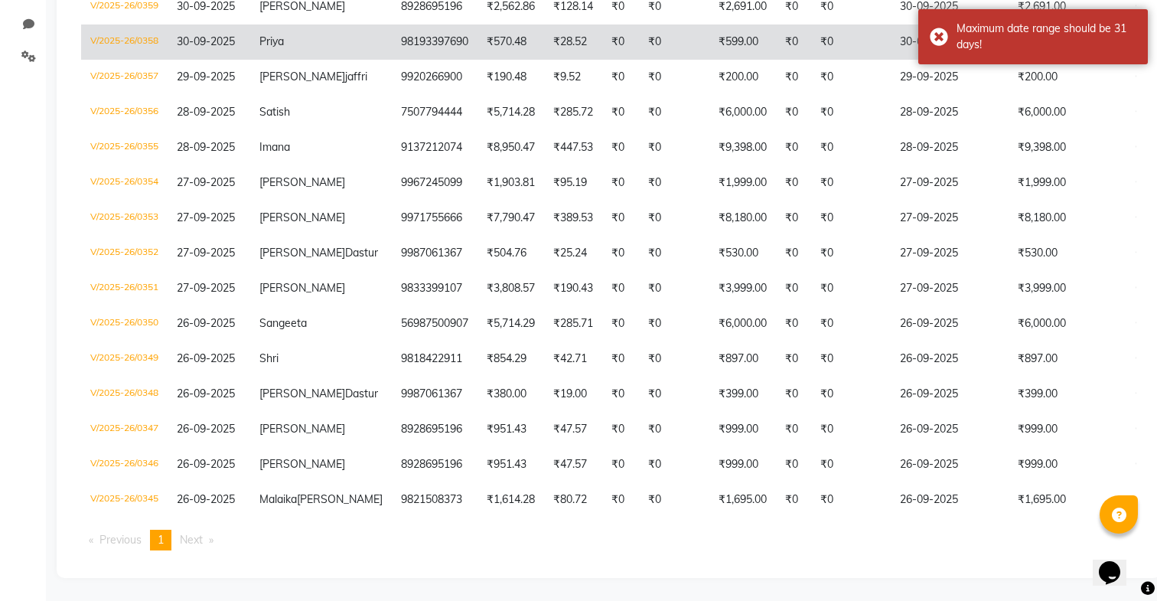
scroll to position [393, 0]
